Goal: Find specific page/section: Find specific page/section

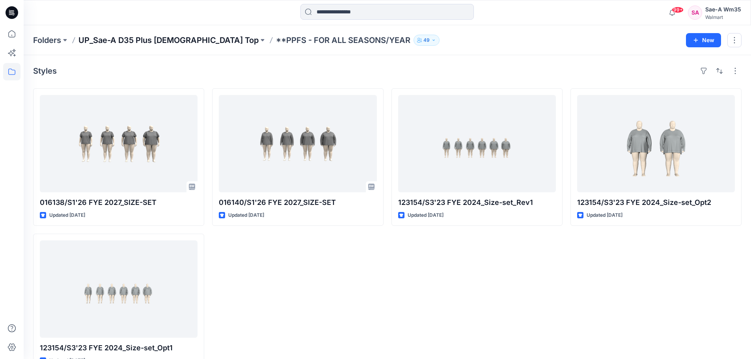
click at [181, 39] on p "UP_Sae-A D35 Plus [DEMOGRAPHIC_DATA] Top" at bounding box center [168, 40] width 180 height 11
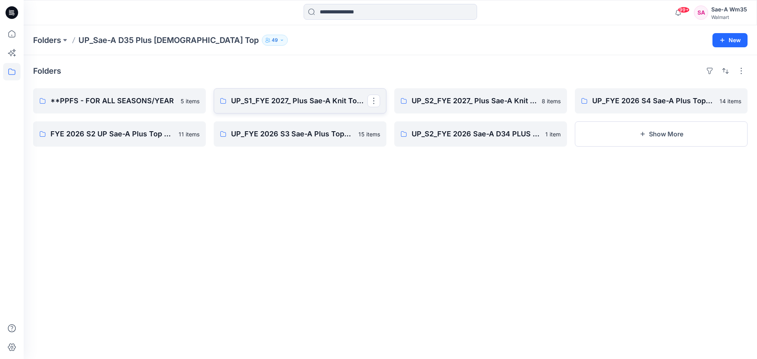
click at [263, 100] on p "UP_S1_FYE 2027_ Plus Sae-A Knit Tops & dresses" at bounding box center [299, 100] width 136 height 11
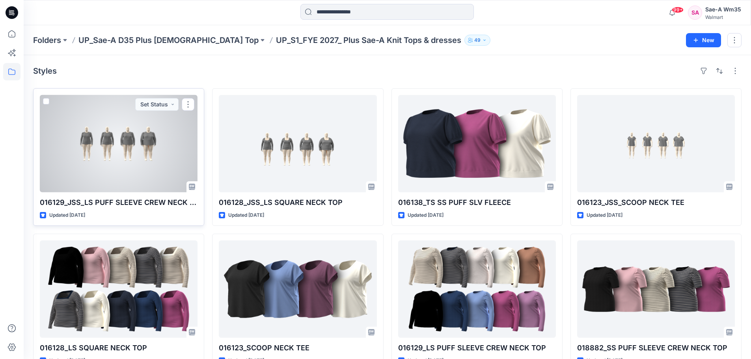
click at [132, 200] on p "016129_JSS_LS PUFF SLEEVE CREW NECK TOP" at bounding box center [119, 202] width 158 height 11
click at [137, 159] on div at bounding box center [119, 143] width 158 height 97
